Goal: Find specific page/section

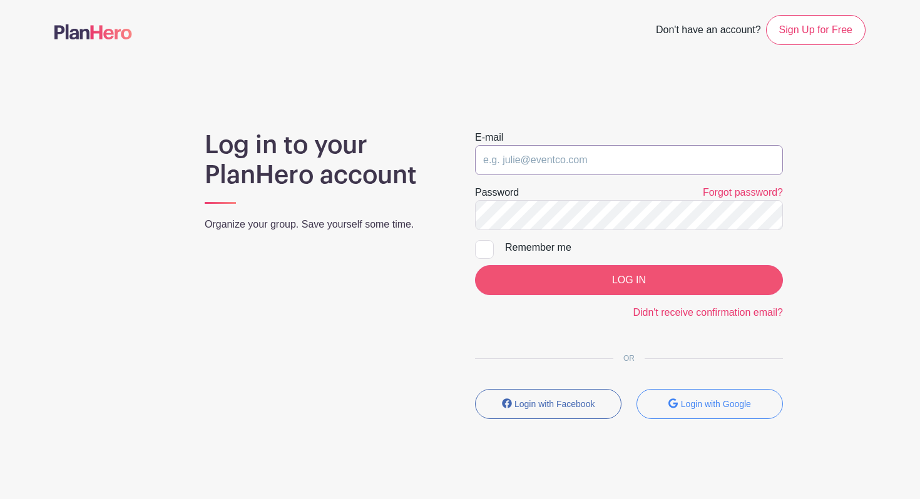
type input "jamiforrester@haashall.org"
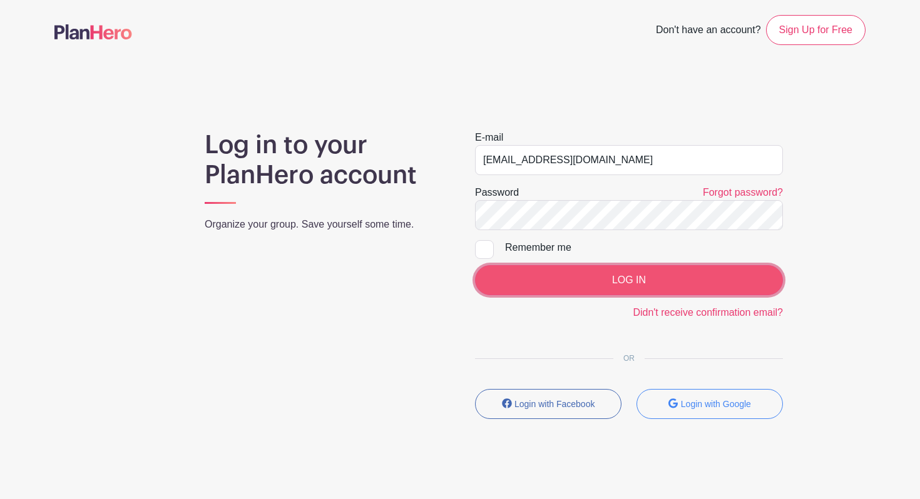
click at [593, 282] on input "LOG IN" at bounding box center [629, 280] width 308 height 30
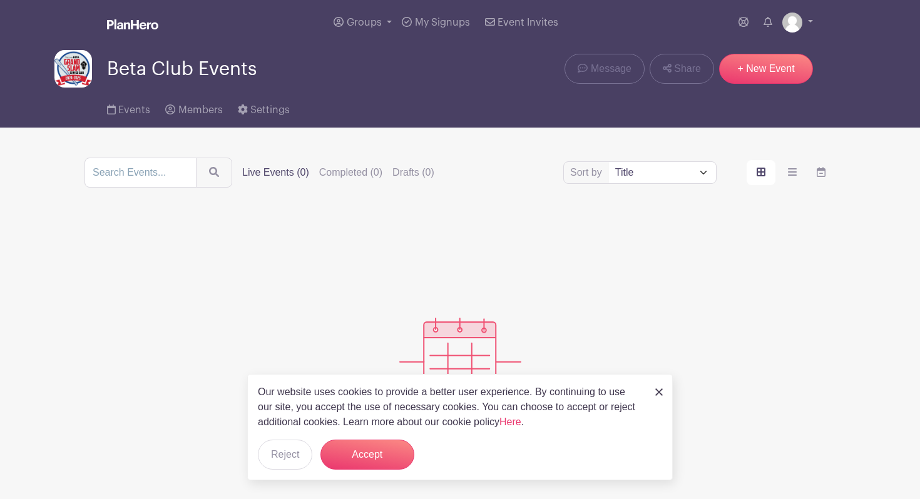
click at [260, 168] on label "Live Events (0)" at bounding box center [275, 172] width 67 height 15
click at [0, 0] on input "Live Events (0)" at bounding box center [0, 0] width 0 height 0
click at [660, 392] on img at bounding box center [659, 392] width 8 height 8
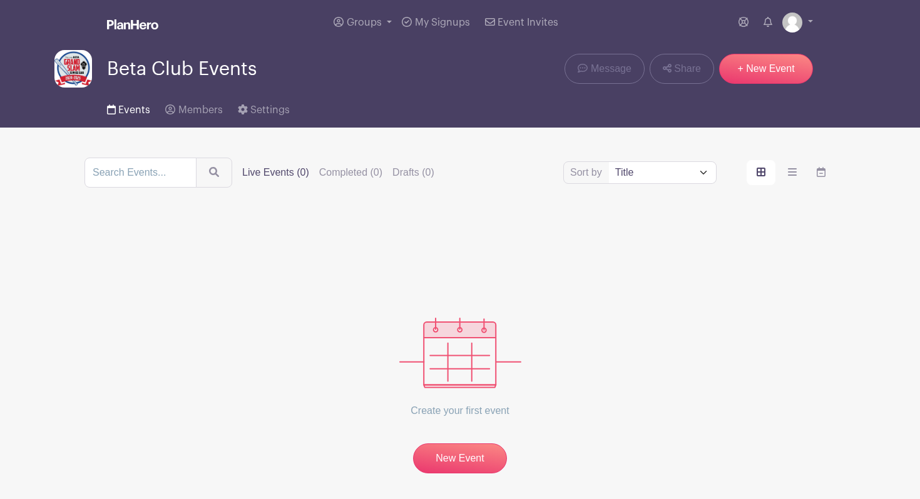
click at [137, 111] on span "Events" at bounding box center [134, 110] width 32 height 10
click at [435, 18] on span "My Signups" at bounding box center [442, 23] width 55 height 10
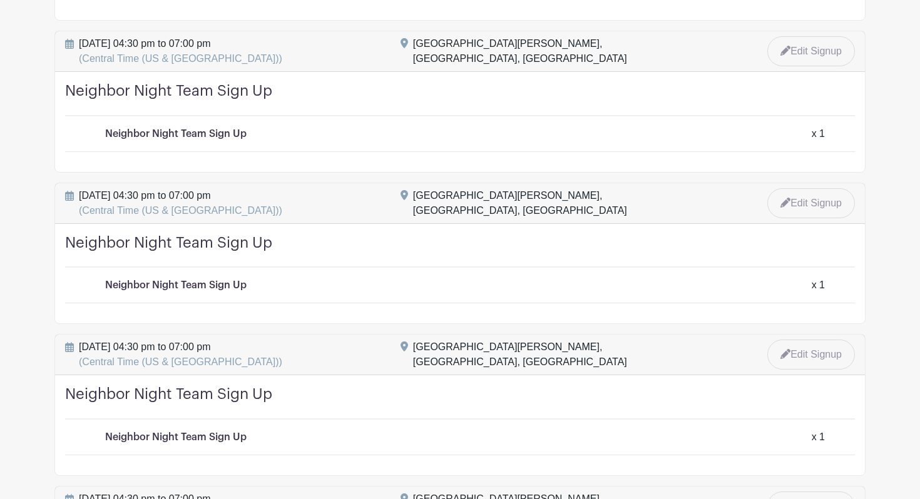
scroll to position [300, 0]
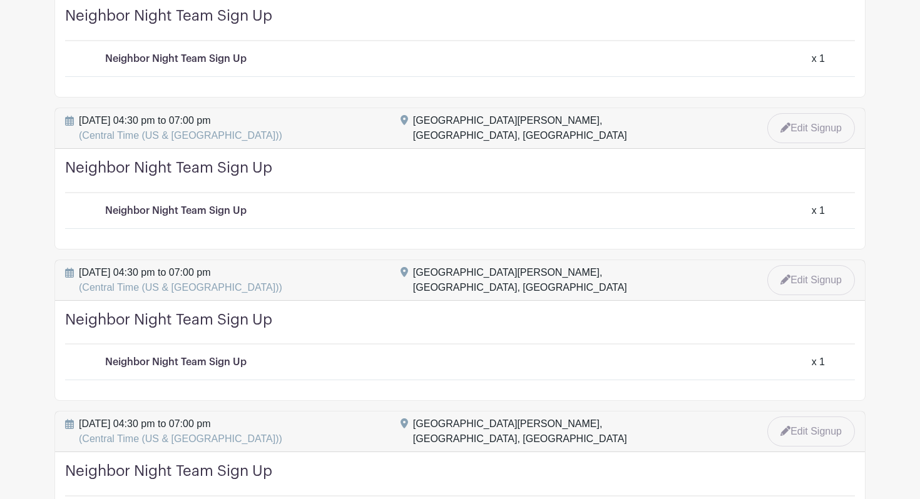
click at [903, 128] on main "Groups All Groups Beta Club Events My Signups Event Invites My account Logout M…" at bounding box center [460, 317] width 920 height 1235
